Goal: Task Accomplishment & Management: Manage account settings

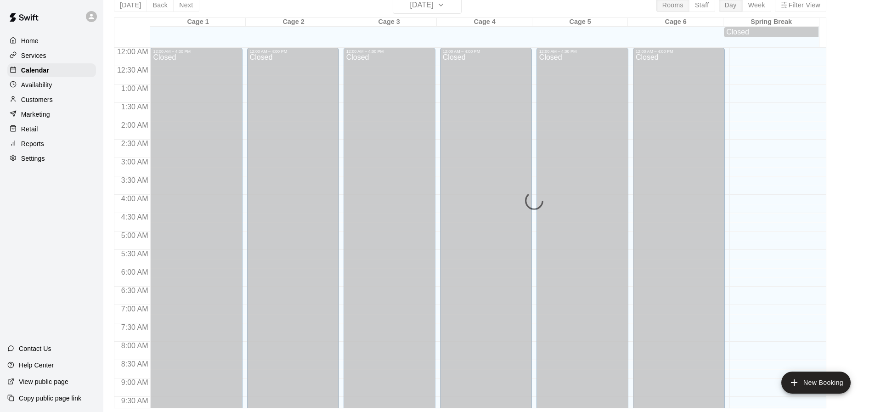
scroll to position [524, 0]
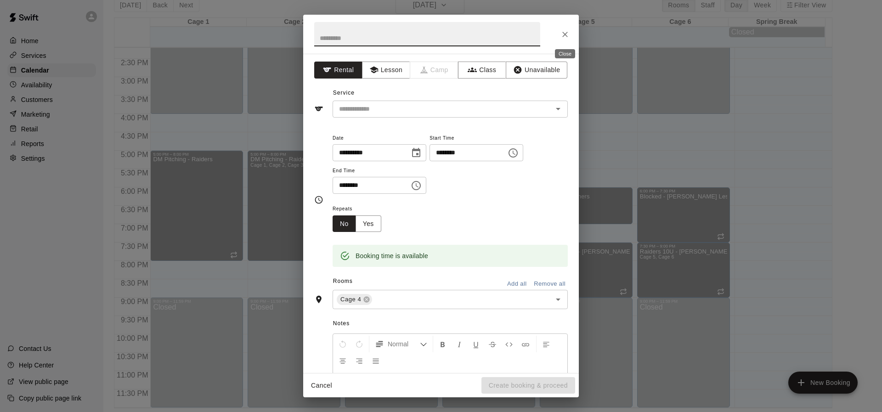
click at [570, 33] on button "Close" at bounding box center [565, 34] width 17 height 17
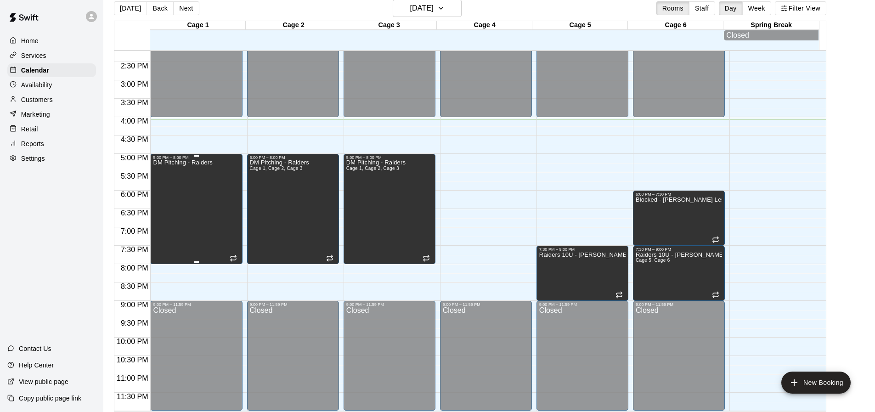
scroll to position [15, 0]
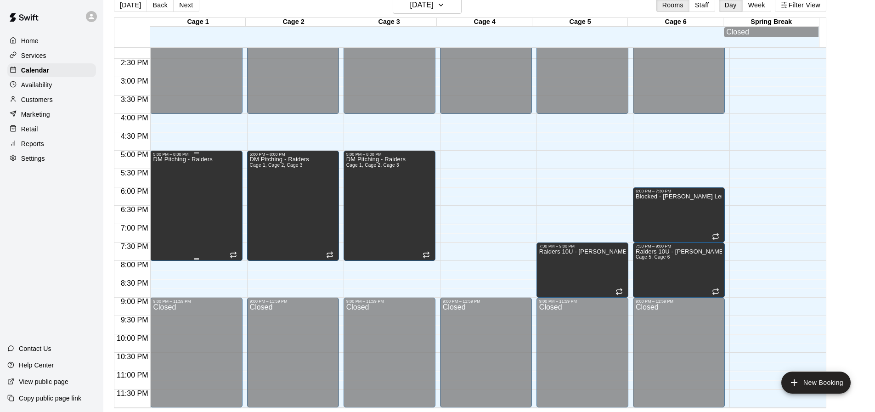
click at [206, 226] on div "DM Pitching - Raiders" at bounding box center [182, 363] width 59 height 412
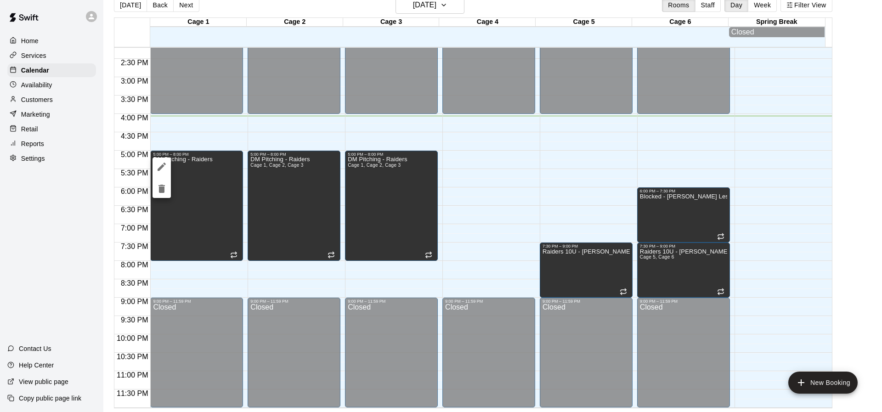
click at [161, 169] on icon "edit" at bounding box center [161, 166] width 11 height 11
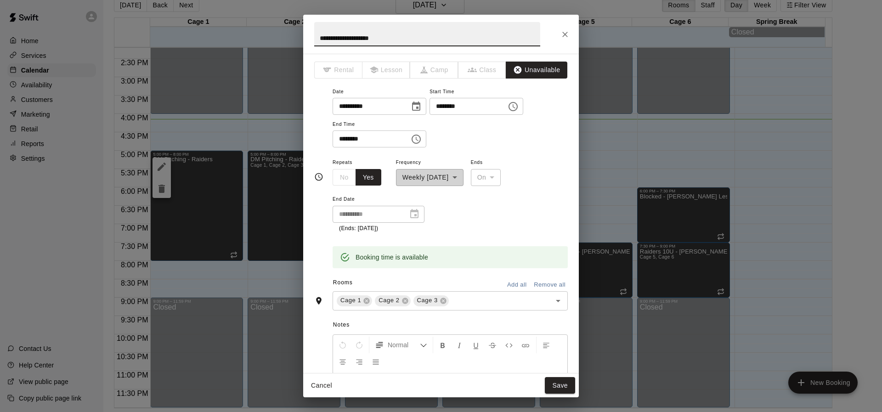
click at [648, 185] on div "**********" at bounding box center [441, 206] width 882 height 412
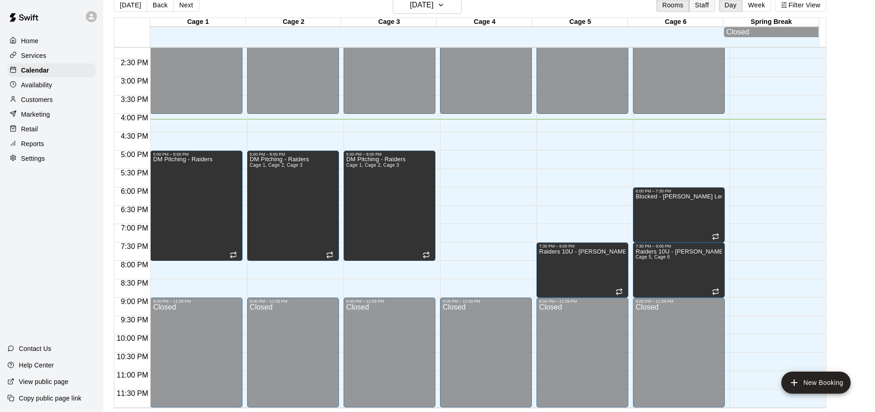
click at [707, 11] on button "Staff" at bounding box center [702, 5] width 26 height 14
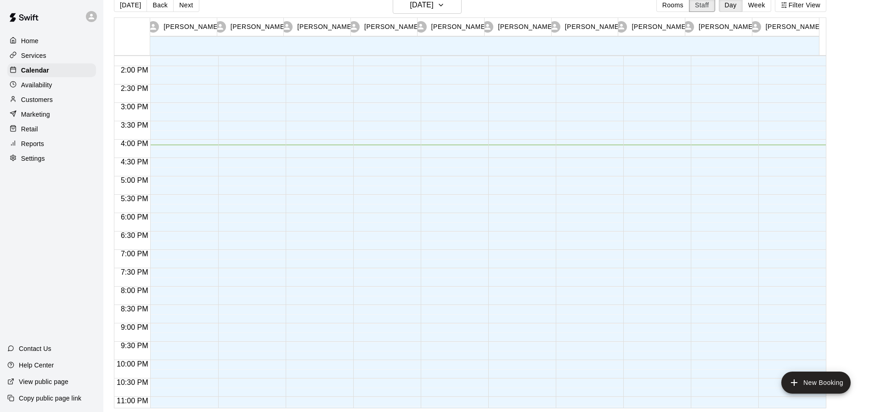
scroll to position [530, 0]
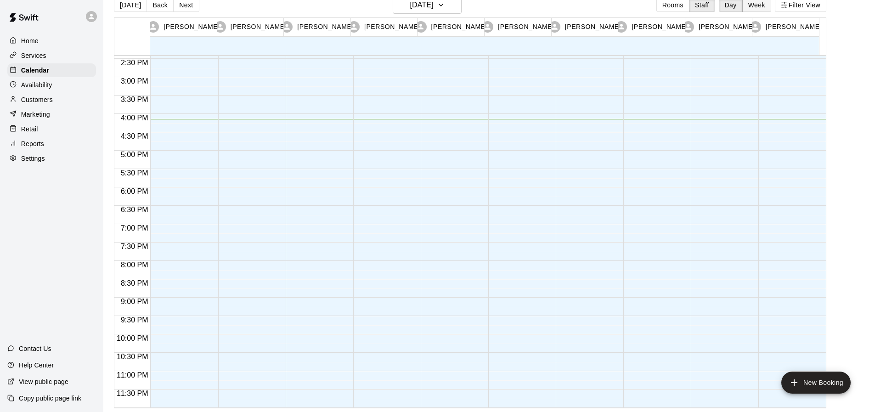
click at [760, 7] on button "Week" at bounding box center [756, 5] width 29 height 14
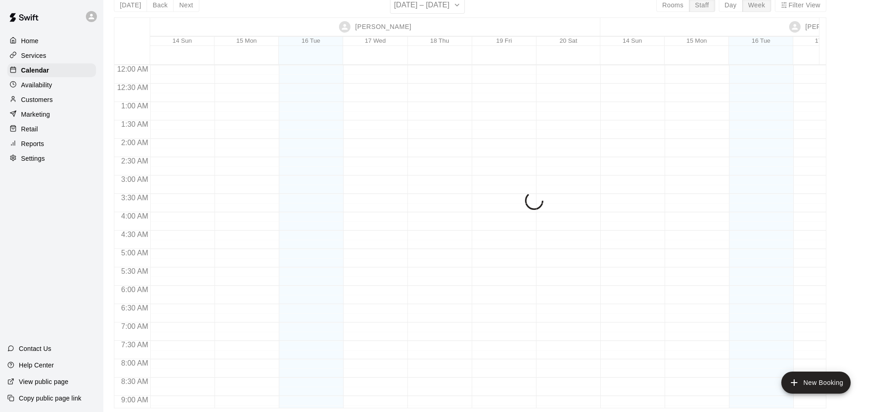
click at [691, 4] on div "Today Back Next September 14 – 20 Rooms Staff Day Week Filter View Marc Majors …" at bounding box center [470, 202] width 712 height 412
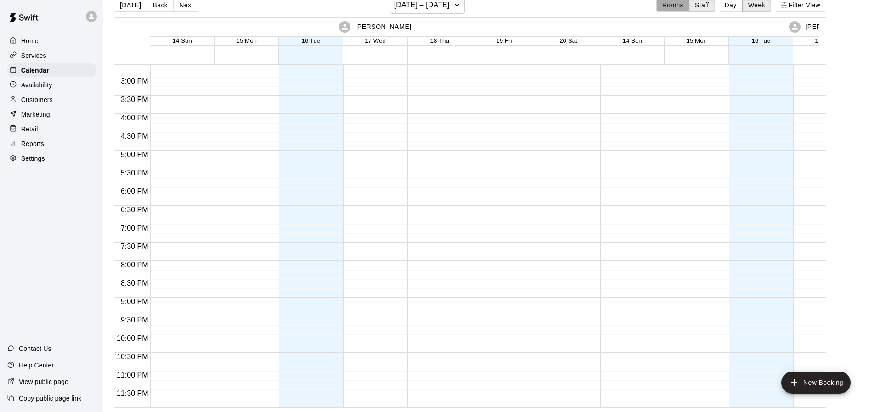
click at [682, 4] on button "Rooms" at bounding box center [672, 5] width 33 height 14
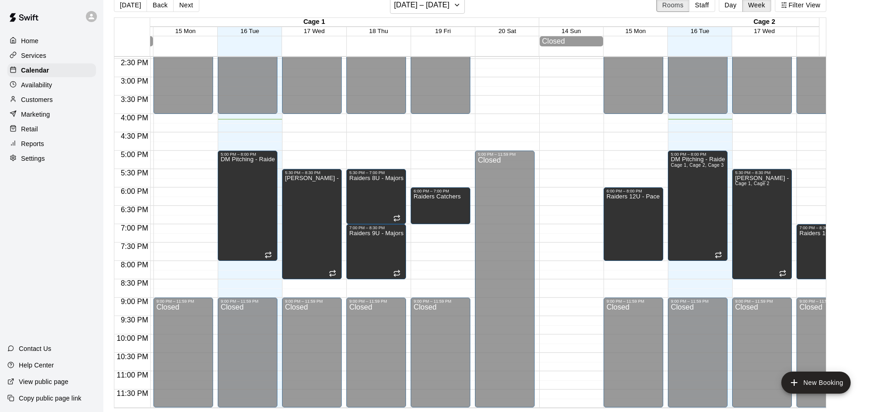
scroll to position [0, 0]
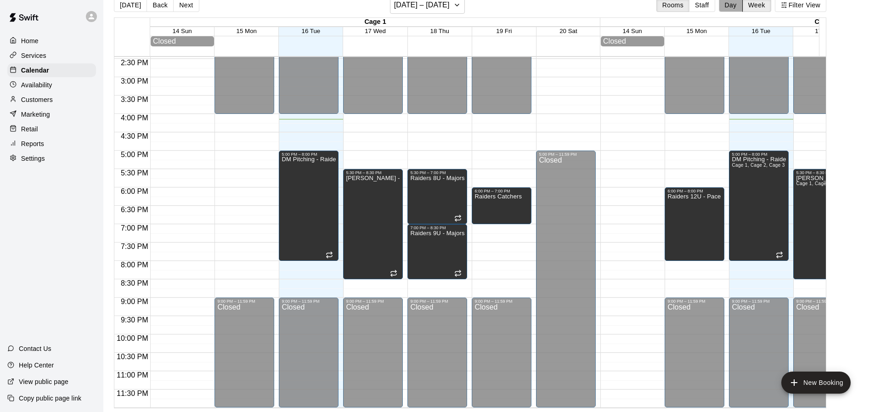
click at [730, 6] on button "Day" at bounding box center [731, 5] width 24 height 14
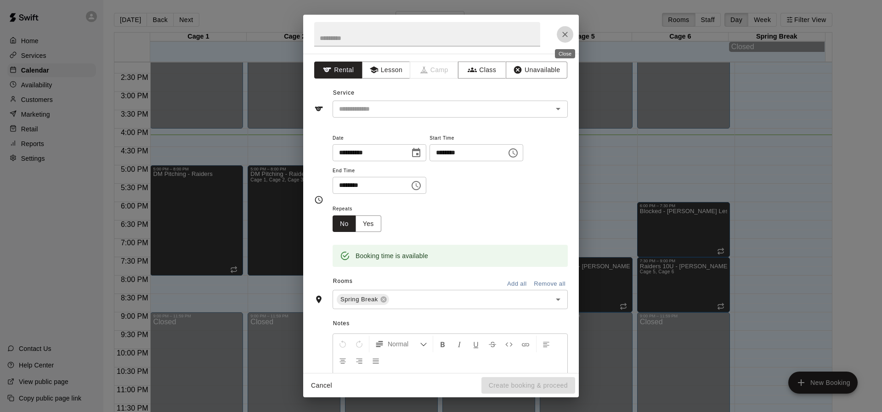
click at [562, 32] on icon "Close" at bounding box center [564, 34] width 9 height 9
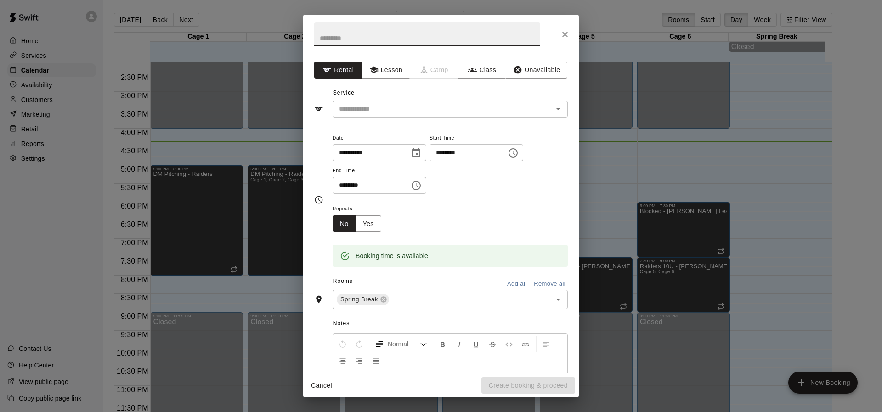
click at [569, 26] on div at bounding box center [441, 34] width 276 height 39
click at [561, 34] on icon "Close" at bounding box center [564, 34] width 9 height 9
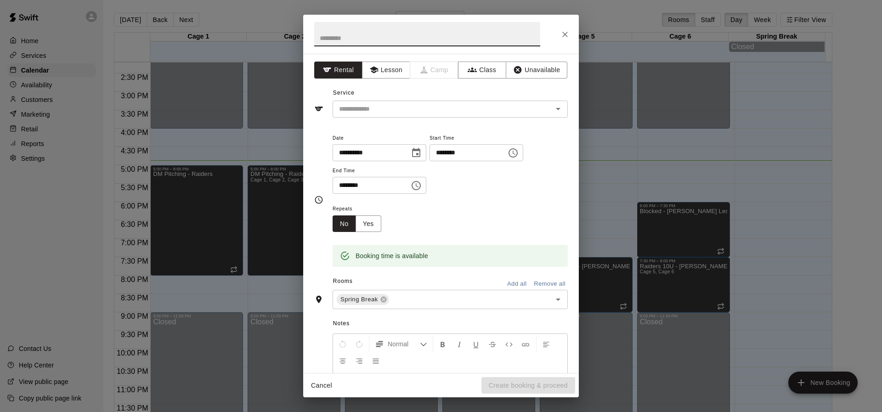
click at [808, 163] on div "**********" at bounding box center [441, 206] width 882 height 412
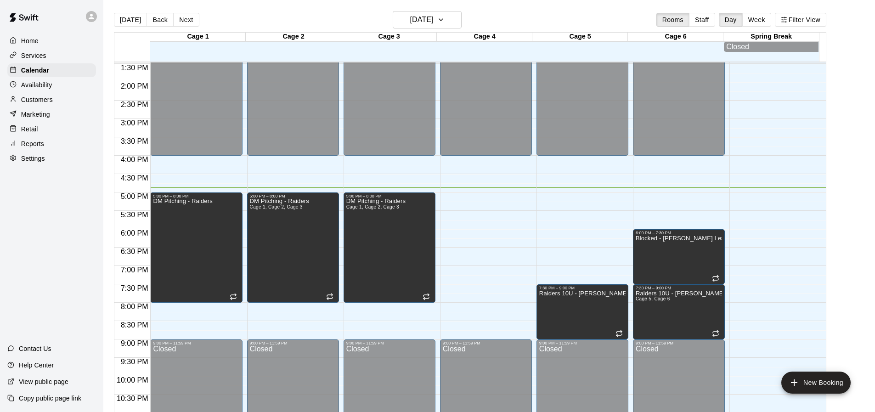
scroll to position [509, 0]
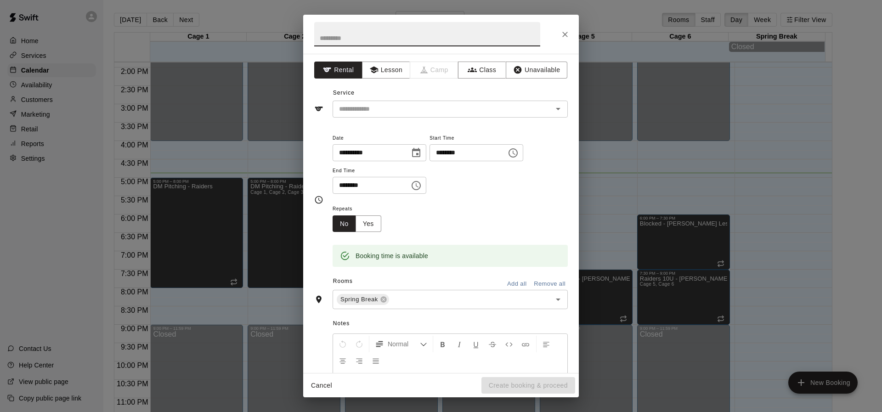
click at [779, 199] on div "**********" at bounding box center [441, 206] width 882 height 412
